Goal: Task Accomplishment & Management: Use online tool/utility

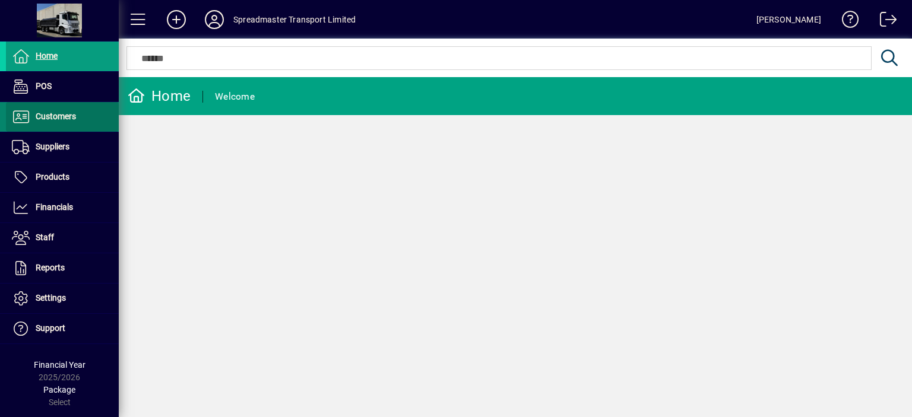
click at [55, 116] on span "Customers" at bounding box center [56, 116] width 40 height 9
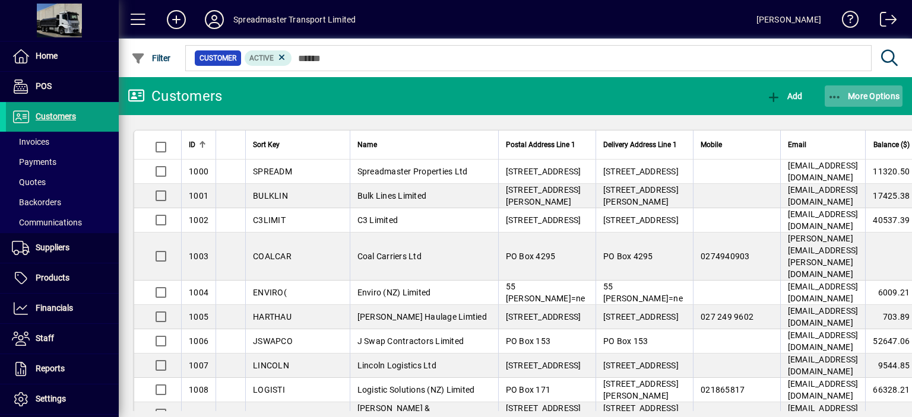
click at [859, 94] on span "More Options" at bounding box center [863, 95] width 72 height 9
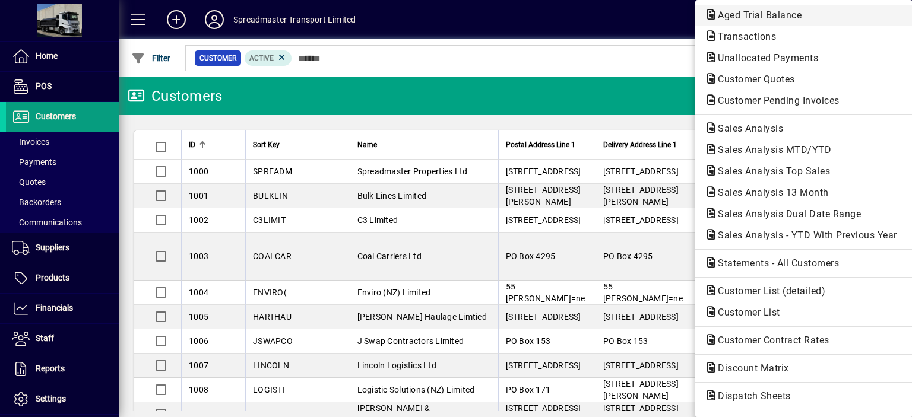
click at [733, 16] on span "Aged Trial Balance" at bounding box center [756, 14] width 103 height 11
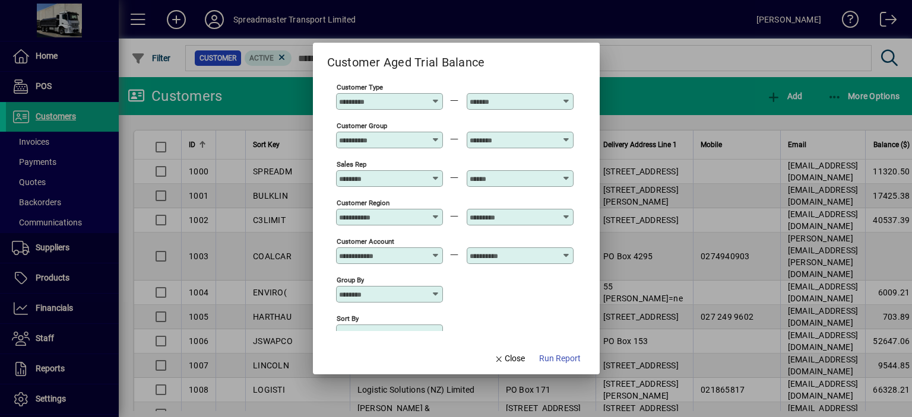
scroll to position [88, 0]
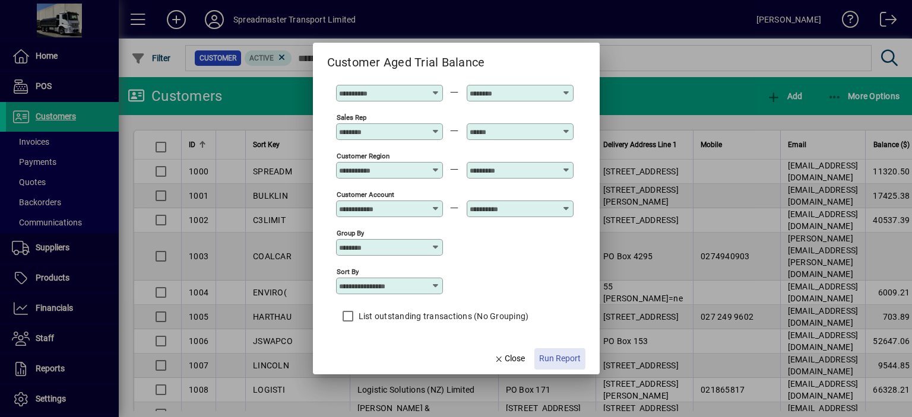
click at [551, 358] on span "Run Report" at bounding box center [560, 359] width 42 height 12
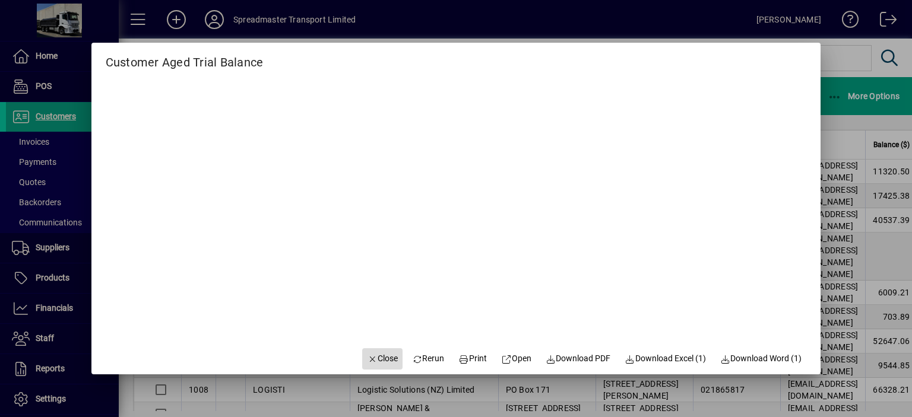
click at [377, 363] on span "Close" at bounding box center [382, 359] width 31 height 12
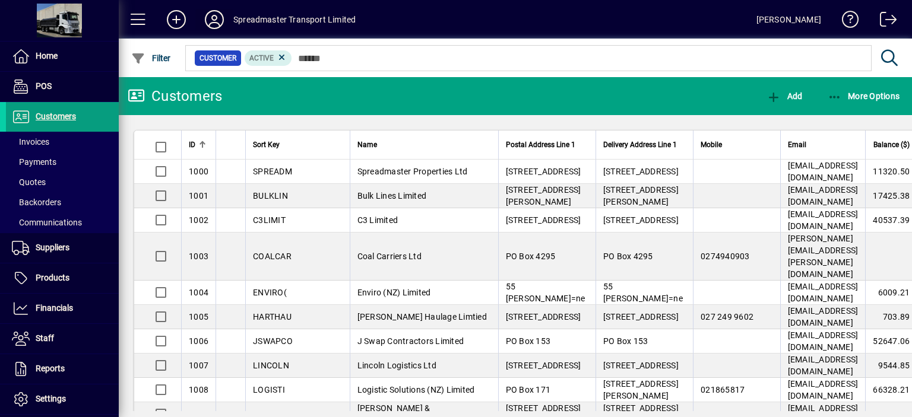
click at [214, 21] on icon at bounding box center [214, 19] width 24 height 19
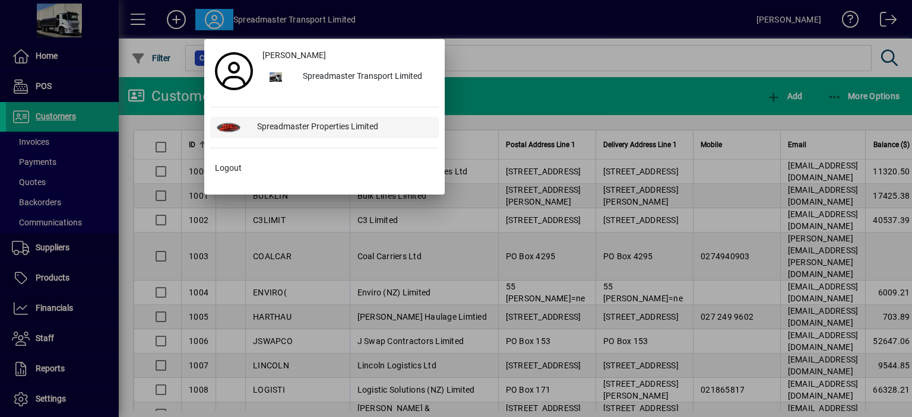
click at [309, 121] on div "Spreadmaster Properties Limited" at bounding box center [343, 127] width 191 height 21
